Goal: Complete application form

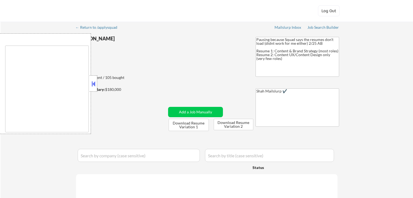
type textarea "[GEOGRAPHIC_DATA], [GEOGRAPHIC_DATA] [GEOGRAPHIC_DATA], [GEOGRAPHIC_DATA], [GEO…"
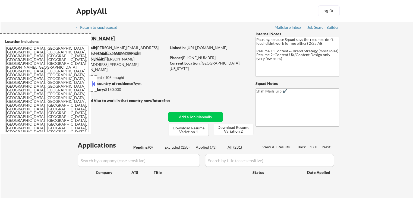
click at [92, 80] on button at bounding box center [93, 84] width 6 height 8
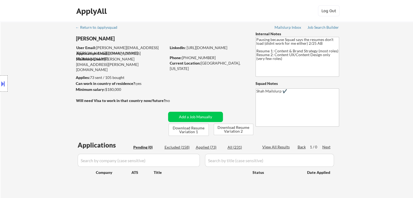
click at [38, 83] on div "Location Inclusions: [GEOGRAPHIC_DATA], [GEOGRAPHIC_DATA] [GEOGRAPHIC_DATA], [G…" at bounding box center [48, 83] width 97 height 101
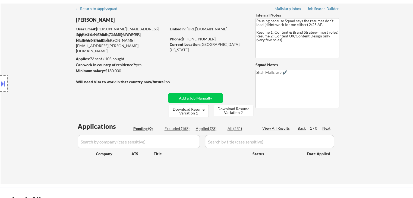
scroll to position [27, 0]
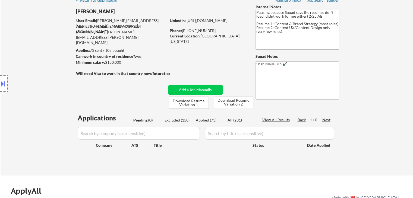
click at [40, 84] on div "Location Inclusions: [GEOGRAPHIC_DATA], [GEOGRAPHIC_DATA] [GEOGRAPHIC_DATA], [G…" at bounding box center [48, 83] width 97 height 101
click at [43, 79] on div "Location Inclusions: [GEOGRAPHIC_DATA], [GEOGRAPHIC_DATA] [GEOGRAPHIC_DATA], [G…" at bounding box center [48, 83] width 97 height 101
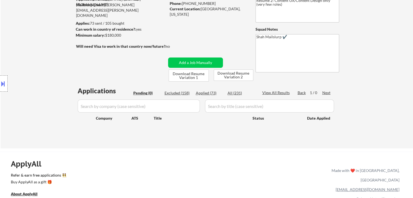
click at [45, 72] on div "Location Inclusions: [GEOGRAPHIC_DATA], [GEOGRAPHIC_DATA] [GEOGRAPHIC_DATA], [G…" at bounding box center [48, 83] width 97 height 101
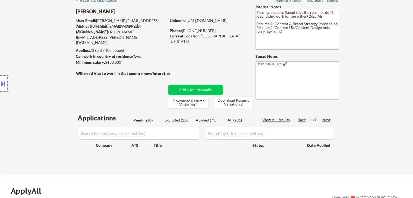
click at [42, 76] on div "Location Inclusions: [GEOGRAPHIC_DATA], [GEOGRAPHIC_DATA] [GEOGRAPHIC_DATA], [G…" at bounding box center [48, 83] width 97 height 101
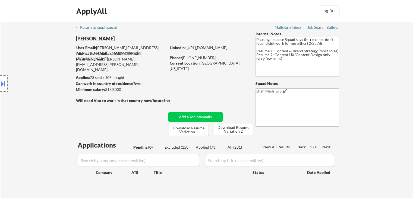
click at [42, 77] on div "Location Inclusions: [GEOGRAPHIC_DATA], [GEOGRAPHIC_DATA] [GEOGRAPHIC_DATA], [G…" at bounding box center [48, 83] width 97 height 101
click at [42, 75] on div "Location Inclusions: [GEOGRAPHIC_DATA], [GEOGRAPHIC_DATA] [GEOGRAPHIC_DATA], [G…" at bounding box center [48, 83] width 97 height 101
click at [51, 66] on div "Location Inclusions: [GEOGRAPHIC_DATA], [GEOGRAPHIC_DATA] [GEOGRAPHIC_DATA], [G…" at bounding box center [48, 83] width 97 height 101
click at [21, 95] on div "Location Inclusions: [GEOGRAPHIC_DATA], [GEOGRAPHIC_DATA] [GEOGRAPHIC_DATA], [G…" at bounding box center [48, 83] width 97 height 101
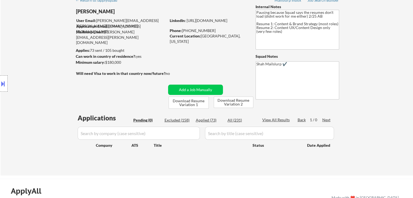
click at [21, 96] on div "Location Inclusions: [GEOGRAPHIC_DATA], [GEOGRAPHIC_DATA] [GEOGRAPHIC_DATA], [G…" at bounding box center [48, 83] width 97 height 101
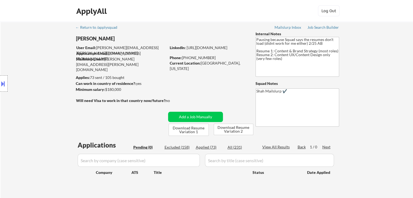
click at [22, 95] on div "Location Inclusions: [GEOGRAPHIC_DATA], [GEOGRAPHIC_DATA] [GEOGRAPHIC_DATA], [G…" at bounding box center [48, 83] width 97 height 101
click at [23, 92] on div "Location Inclusions: [GEOGRAPHIC_DATA], [GEOGRAPHIC_DATA] [GEOGRAPHIC_DATA], [G…" at bounding box center [48, 83] width 97 height 101
click at [24, 91] on div "Location Inclusions: [GEOGRAPHIC_DATA], [GEOGRAPHIC_DATA] [GEOGRAPHIC_DATA], [G…" at bounding box center [48, 83] width 97 height 101
click at [39, 85] on div "Location Inclusions: [GEOGRAPHIC_DATA], [GEOGRAPHIC_DATA] [GEOGRAPHIC_DATA], [G…" at bounding box center [48, 83] width 97 height 101
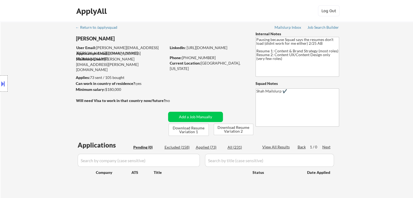
click at [39, 86] on div "Location Inclusions: [GEOGRAPHIC_DATA], [GEOGRAPHIC_DATA] [GEOGRAPHIC_DATA], [G…" at bounding box center [48, 83] width 97 height 101
click at [40, 86] on div "Location Inclusions: [GEOGRAPHIC_DATA], [GEOGRAPHIC_DATA] [GEOGRAPHIC_DATA], [G…" at bounding box center [48, 83] width 97 height 101
click at [58, 111] on div "Location Inclusions: [GEOGRAPHIC_DATA], [GEOGRAPHIC_DATA] [GEOGRAPHIC_DATA], [G…" at bounding box center [48, 83] width 97 height 101
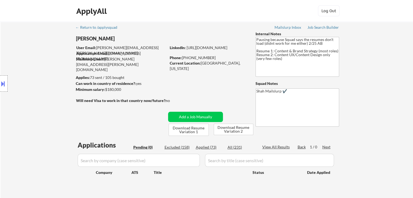
click at [58, 110] on div "Location Inclusions: [GEOGRAPHIC_DATA], [GEOGRAPHIC_DATA] [GEOGRAPHIC_DATA], [G…" at bounding box center [48, 83] width 97 height 101
click at [49, 104] on div "Location Inclusions: [GEOGRAPHIC_DATA], [GEOGRAPHIC_DATA] [GEOGRAPHIC_DATA], [G…" at bounding box center [48, 83] width 97 height 101
click at [49, 105] on div "Location Inclusions: [GEOGRAPHIC_DATA], [GEOGRAPHIC_DATA] [GEOGRAPHIC_DATA], [G…" at bounding box center [48, 83] width 97 height 101
click at [20, 74] on div "Location Inclusions: [GEOGRAPHIC_DATA], [GEOGRAPHIC_DATA] [GEOGRAPHIC_DATA], [G…" at bounding box center [48, 83] width 97 height 101
click at [0, 83] on button at bounding box center [3, 83] width 6 height 9
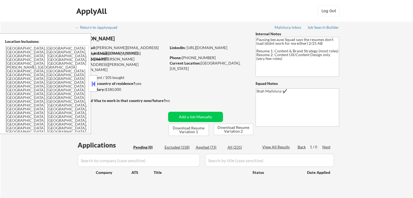
click at [96, 84] on button at bounding box center [93, 84] width 6 height 8
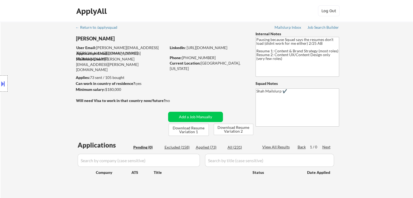
drag, startPoint x: 136, startPoint y: 89, endPoint x: 107, endPoint y: 86, distance: 29.6
click at [107, 86] on div "[PERSON_NAME] User Email: [PERSON_NAME][EMAIL_ADDRESS][PERSON_NAME][DOMAIN_NAME…" at bounding box center [165, 83] width 178 height 105
drag, startPoint x: 40, startPoint y: 63, endPoint x: 26, endPoint y: 5, distance: 60.3
click at [36, 53] on div "Location Inclusions: [GEOGRAPHIC_DATA], [GEOGRAPHIC_DATA] [GEOGRAPHIC_DATA], [G…" at bounding box center [48, 83] width 97 height 101
click at [14, 63] on div "Location Inclusions: [GEOGRAPHIC_DATA], [GEOGRAPHIC_DATA] [GEOGRAPHIC_DATA], [G…" at bounding box center [48, 83] width 97 height 101
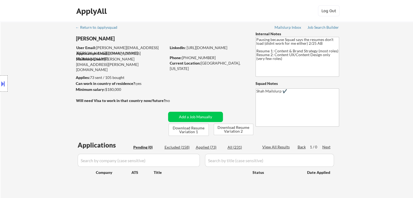
click at [14, 64] on div "Location Inclusions: [GEOGRAPHIC_DATA], [GEOGRAPHIC_DATA] [GEOGRAPHIC_DATA], [G…" at bounding box center [48, 83] width 97 height 101
click at [14, 65] on div "Location Inclusions: [GEOGRAPHIC_DATA], [GEOGRAPHIC_DATA] [GEOGRAPHIC_DATA], [G…" at bounding box center [48, 83] width 97 height 101
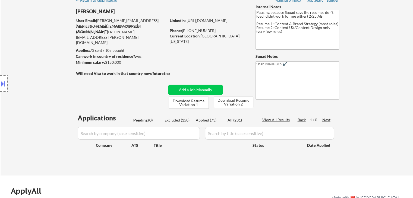
click at [15, 66] on div "Location Inclusions: [GEOGRAPHIC_DATA], [GEOGRAPHIC_DATA] [GEOGRAPHIC_DATA], [G…" at bounding box center [48, 83] width 97 height 101
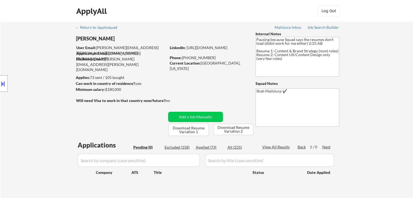
click at [16, 67] on div "Location Inclusions: [GEOGRAPHIC_DATA], [GEOGRAPHIC_DATA] [GEOGRAPHIC_DATA], [G…" at bounding box center [48, 83] width 97 height 101
click at [19, 70] on div "Location Inclusions: [GEOGRAPHIC_DATA], [GEOGRAPHIC_DATA] [GEOGRAPHIC_DATA], [G…" at bounding box center [48, 83] width 97 height 101
click at [20, 72] on div "Location Inclusions: [GEOGRAPHIC_DATA], [GEOGRAPHIC_DATA] [GEOGRAPHIC_DATA], [G…" at bounding box center [48, 83] width 97 height 101
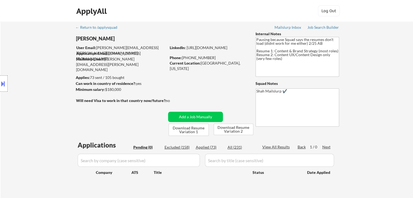
click at [22, 76] on div "Location Inclusions: [GEOGRAPHIC_DATA], [GEOGRAPHIC_DATA] [GEOGRAPHIC_DATA], [G…" at bounding box center [48, 83] width 97 height 101
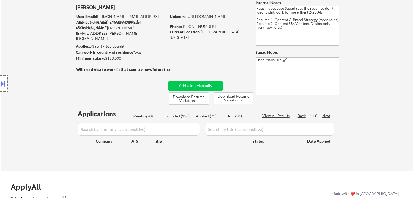
scroll to position [54, 0]
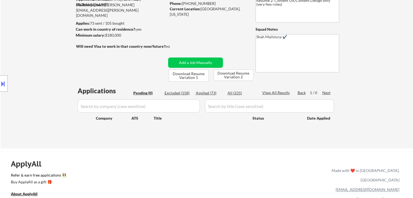
click at [24, 79] on div "Location Inclusions: [GEOGRAPHIC_DATA], [GEOGRAPHIC_DATA] [GEOGRAPHIC_DATA], [G…" at bounding box center [48, 83] width 97 height 101
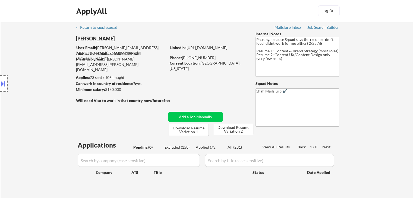
click at [25, 79] on div "Location Inclusions: [GEOGRAPHIC_DATA], [GEOGRAPHIC_DATA] [GEOGRAPHIC_DATA], [G…" at bounding box center [48, 83] width 97 height 101
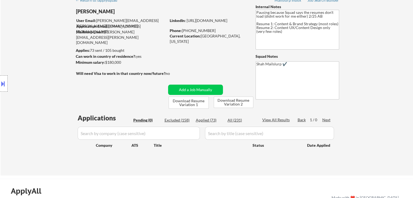
click at [25, 79] on div "Location Inclusions: [GEOGRAPHIC_DATA], [GEOGRAPHIC_DATA] [GEOGRAPHIC_DATA], [G…" at bounding box center [48, 83] width 97 height 101
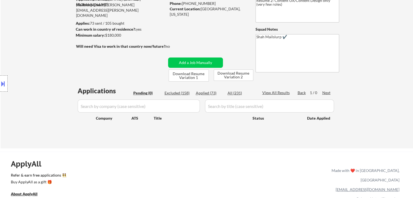
click at [25, 80] on div "Location Inclusions: [GEOGRAPHIC_DATA], [GEOGRAPHIC_DATA] [GEOGRAPHIC_DATA], [G…" at bounding box center [48, 83] width 97 height 101
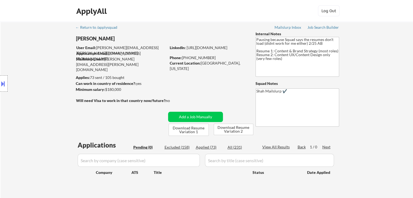
click at [27, 80] on div "Location Inclusions: [GEOGRAPHIC_DATA], [GEOGRAPHIC_DATA] [GEOGRAPHIC_DATA], [G…" at bounding box center [48, 83] width 97 height 101
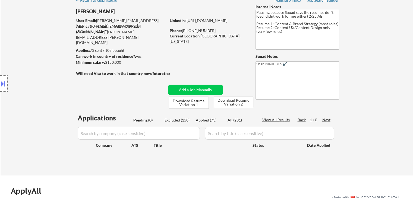
click at [27, 81] on div "Location Inclusions: [GEOGRAPHIC_DATA], [GEOGRAPHIC_DATA] [GEOGRAPHIC_DATA], [G…" at bounding box center [48, 83] width 97 height 101
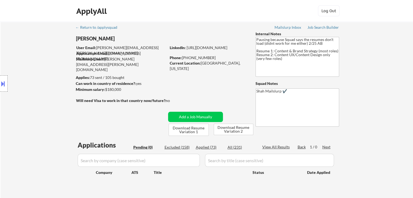
drag, startPoint x: 27, startPoint y: 81, endPoint x: 27, endPoint y: 87, distance: 6.5
click at [27, 83] on div "Location Inclusions: [GEOGRAPHIC_DATA], [GEOGRAPHIC_DATA] [GEOGRAPHIC_DATA], [G…" at bounding box center [48, 83] width 97 height 101
click at [27, 88] on div "Location Inclusions: [GEOGRAPHIC_DATA], [GEOGRAPHIC_DATA] [GEOGRAPHIC_DATA], [G…" at bounding box center [48, 83] width 97 height 101
